Goal: Check status: Check status

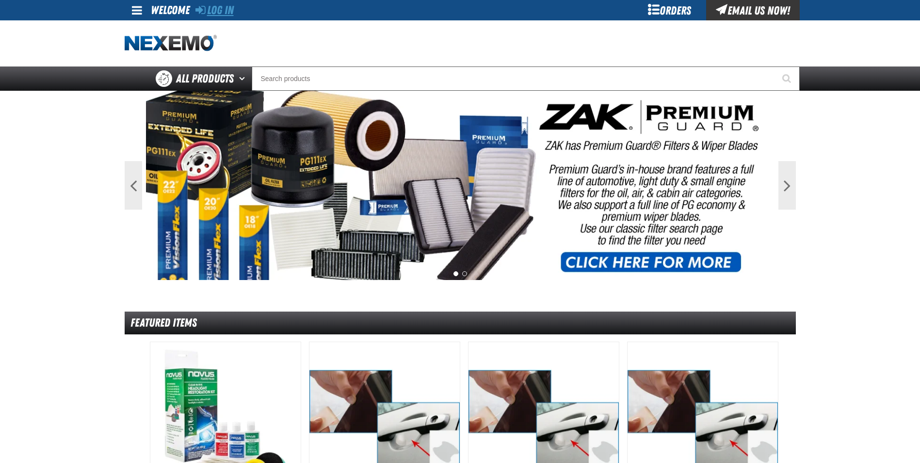
click at [216, 9] on link "Log In" at bounding box center [215, 10] width 38 height 14
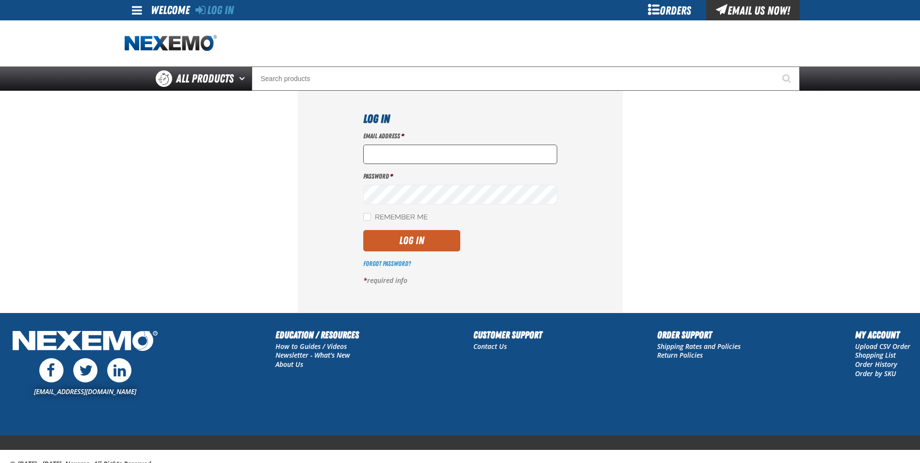
click at [383, 156] on input "Email Address *" at bounding box center [460, 154] width 194 height 19
type input "mmartin@vtaig.com"
click at [386, 237] on button "Log In" at bounding box center [411, 240] width 97 height 21
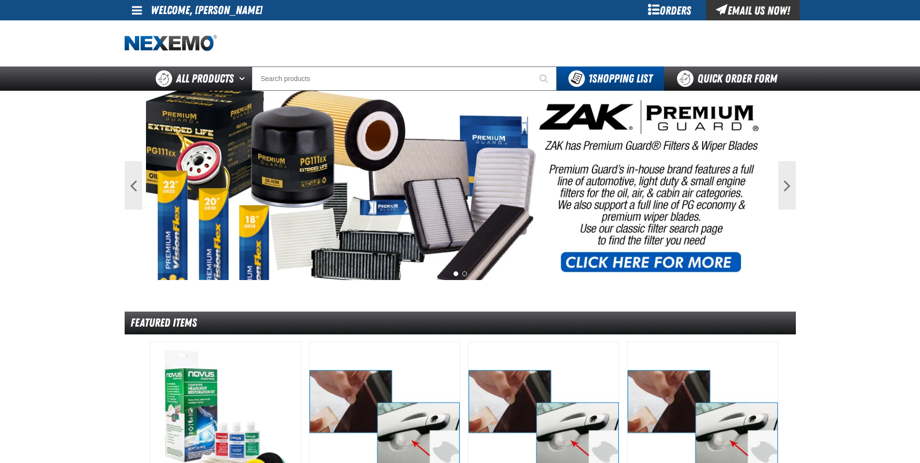
click at [142, 8] on link at bounding box center [138, 10] width 26 height 20
click at [152, 27] on link "My Account My Account" at bounding box center [150, 28] width 43 height 9
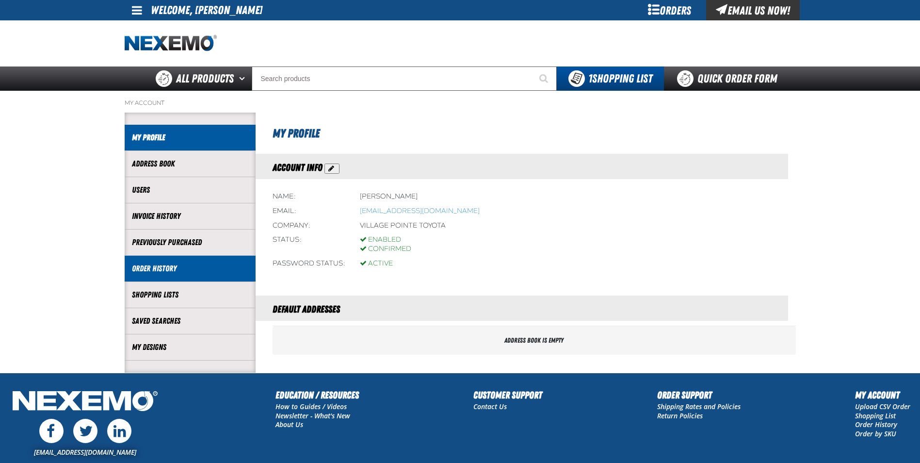
click at [167, 266] on link "Order History" at bounding box center [190, 268] width 116 height 11
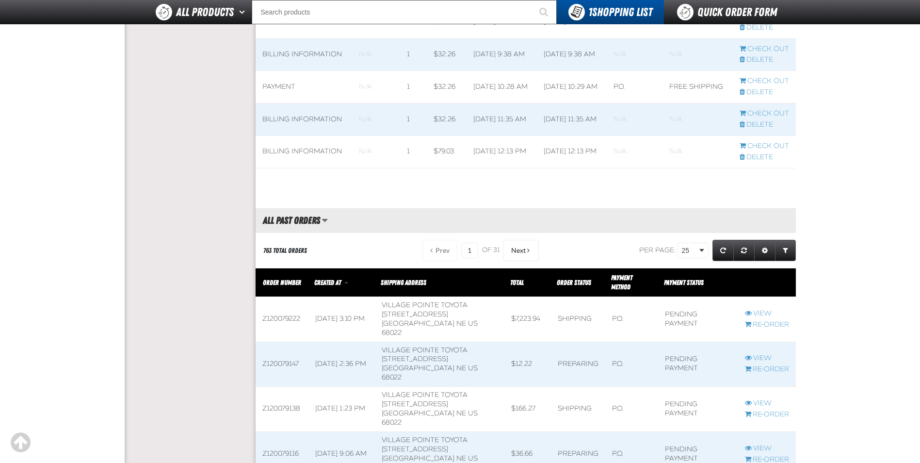
scroll to position [873, 0]
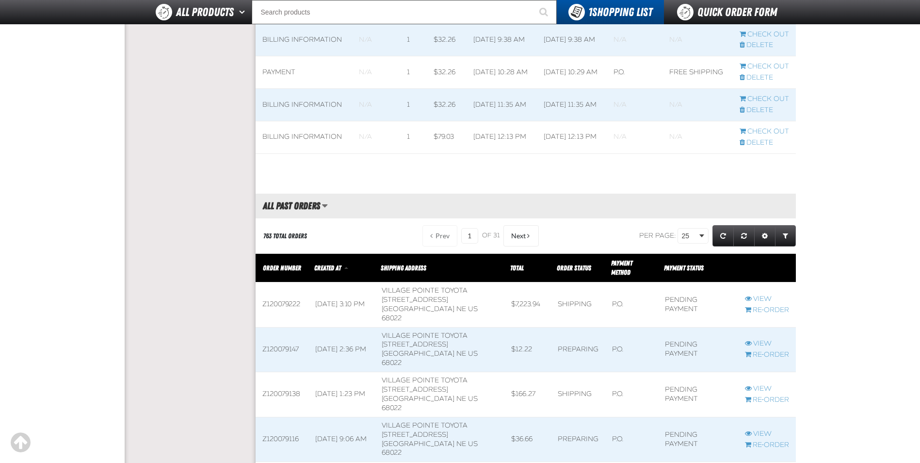
click at [288, 328] on span at bounding box center [282, 350] width 53 height 45
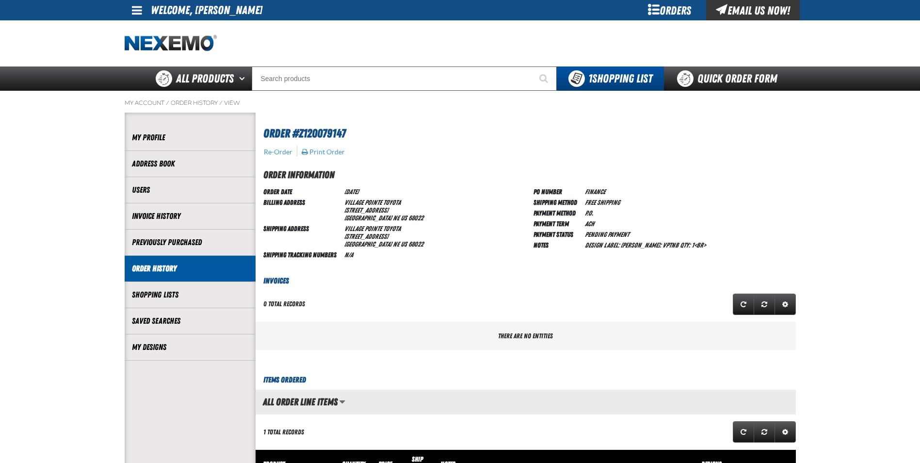
scroll to position [0, 0]
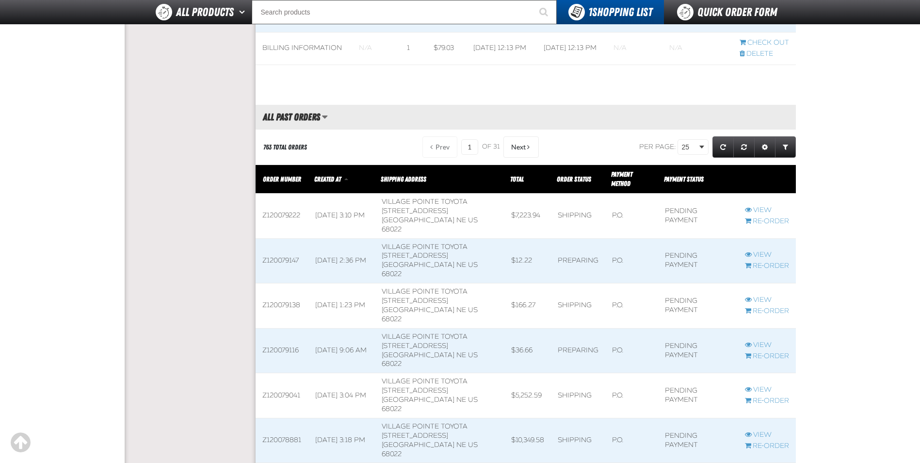
scroll to position [951, 0]
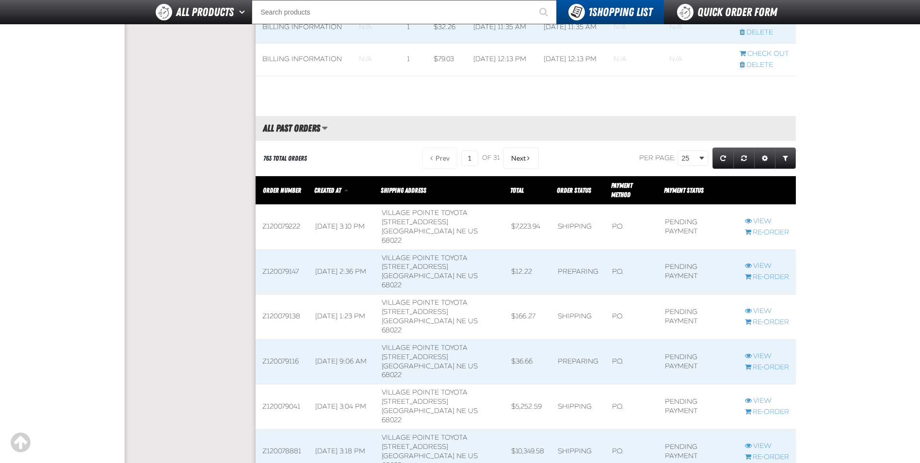
click at [284, 340] on span at bounding box center [282, 362] width 53 height 45
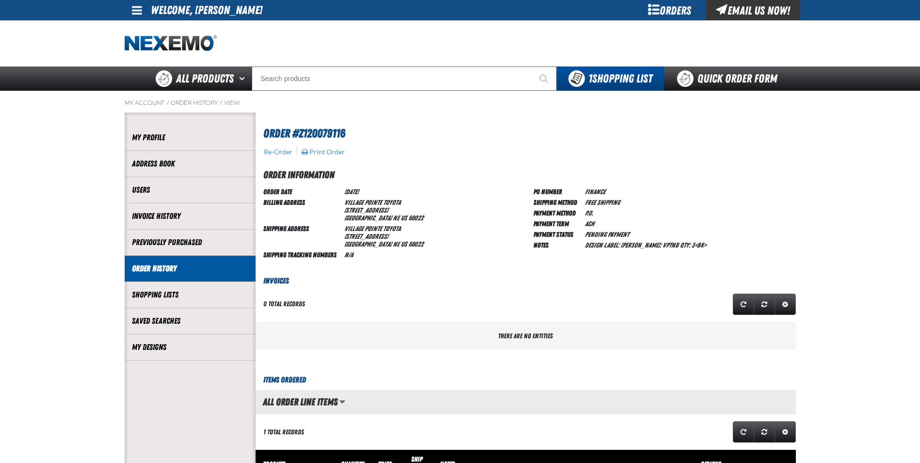
scroll to position [0, 0]
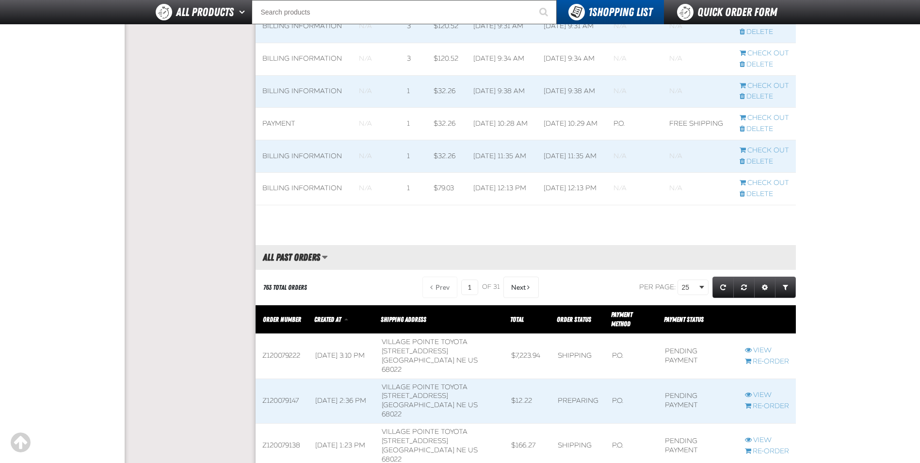
scroll to position [831, 0]
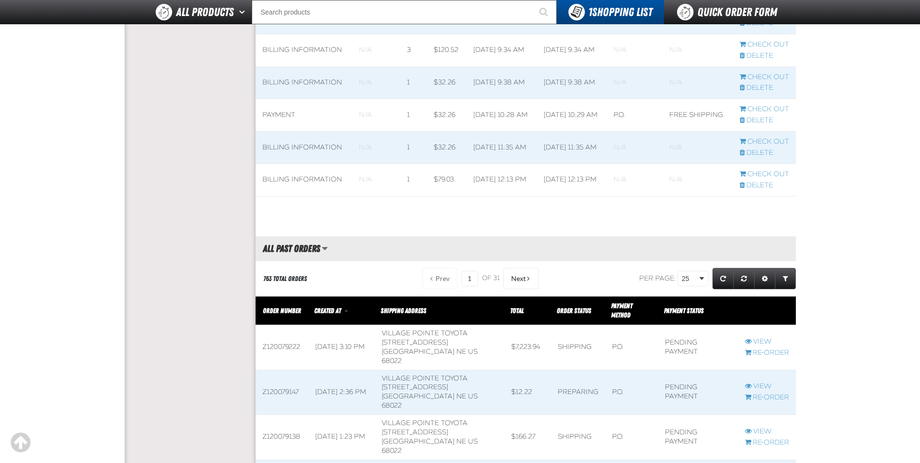
click at [294, 328] on span at bounding box center [282, 347] width 53 height 45
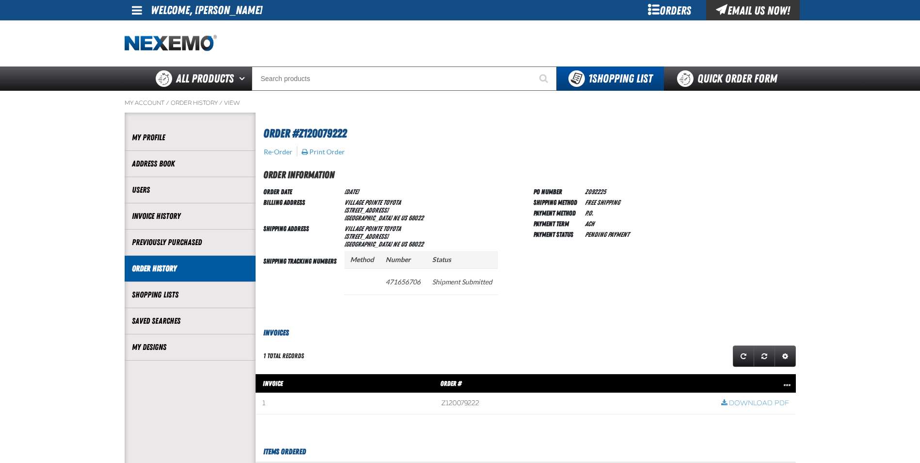
scroll to position [0, 0]
